Goal: Understand process/instructions: Learn how to perform a task or action

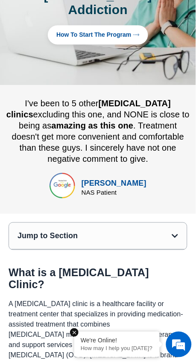
scroll to position [143, 0]
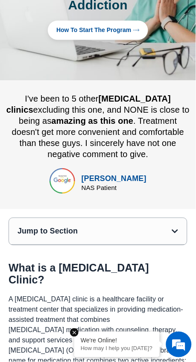
click at [163, 227] on div "Jump to Section" at bounding box center [95, 231] width 155 height 9
click at [177, 228] on icon "Open table of contents" at bounding box center [175, 231] width 6 height 7
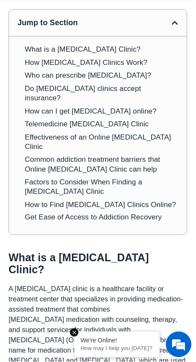
scroll to position [354, 0]
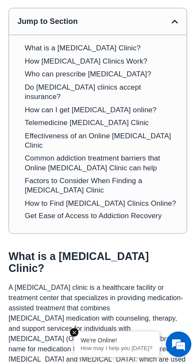
click at [157, 212] on link "Get Ease of Access to Addiction Recovery" at bounding box center [94, 216] width 138 height 9
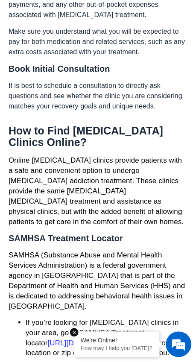
scroll to position [3473, 0]
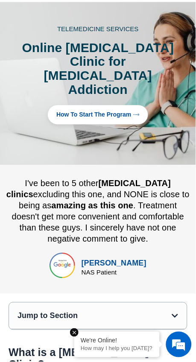
click at [120, 105] on link "How to Start the program" at bounding box center [98, 114] width 100 height 19
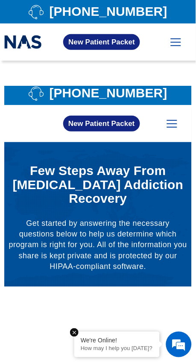
scroll to position [4, 0]
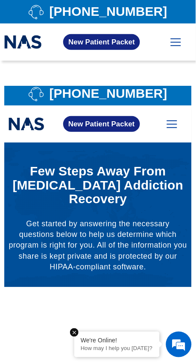
click at [111, 119] on link "New Patient Packet" at bounding box center [101, 124] width 77 height 16
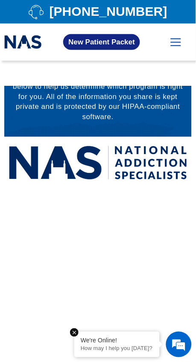
scroll to position [0, 0]
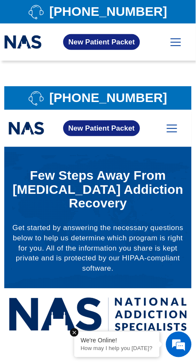
click at [111, 127] on span "New Patient Packet" at bounding box center [101, 127] width 67 height 7
